Goal: Find specific page/section: Find specific page/section

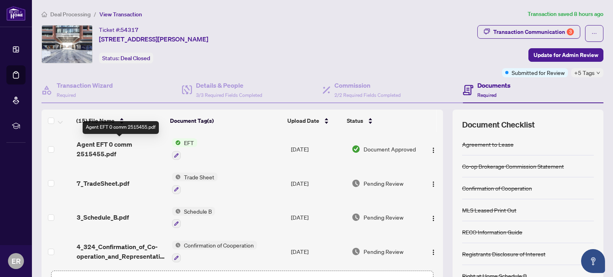
click at [123, 144] on span "Agent EFT 0 comm 2515455.pdf" at bounding box center [121, 149] width 89 height 19
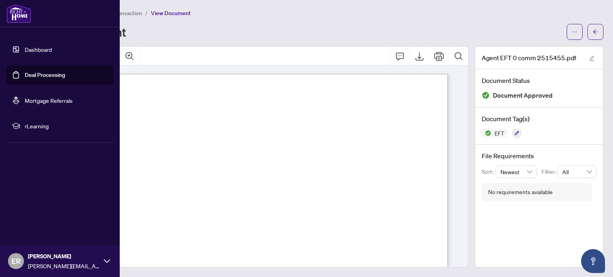
click at [30, 47] on link "Dashboard" at bounding box center [38, 49] width 27 height 7
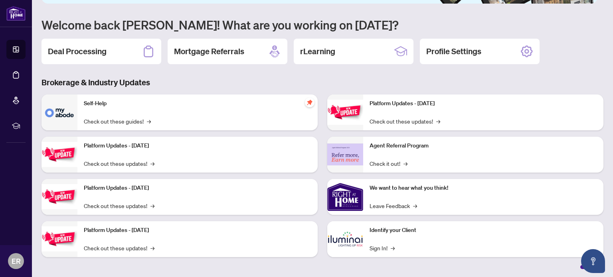
scroll to position [67, 0]
click at [103, 56] on div "Deal Processing" at bounding box center [102, 51] width 120 height 26
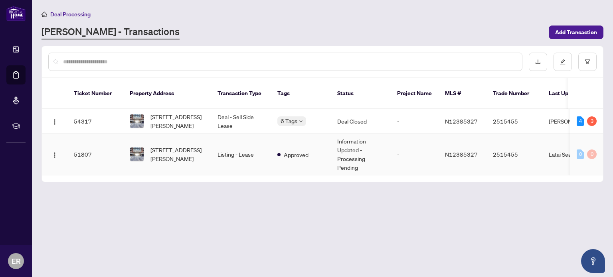
click at [225, 146] on td "Listing - Lease" at bounding box center [241, 155] width 60 height 42
click at [235, 113] on td "Deal - Sell Side Lease" at bounding box center [241, 121] width 60 height 24
